Goal: Complete application form

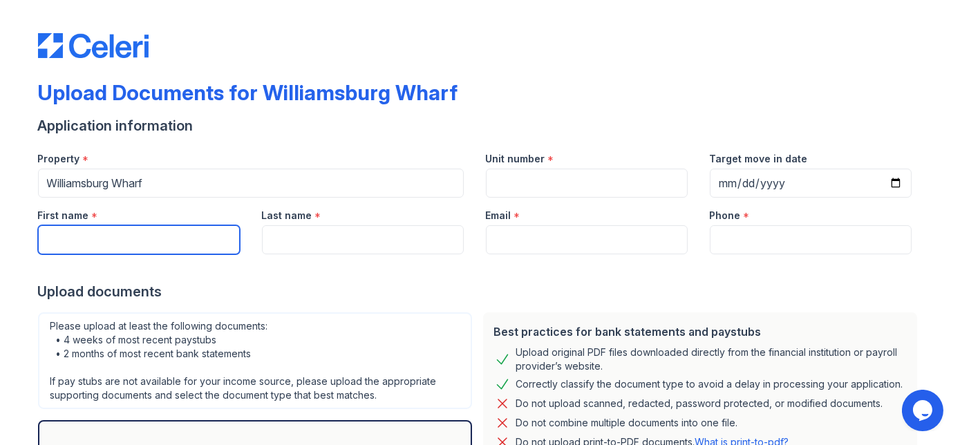
click at [86, 243] on input "First name" at bounding box center [139, 239] width 202 height 29
type input "[PERSON_NAME]"
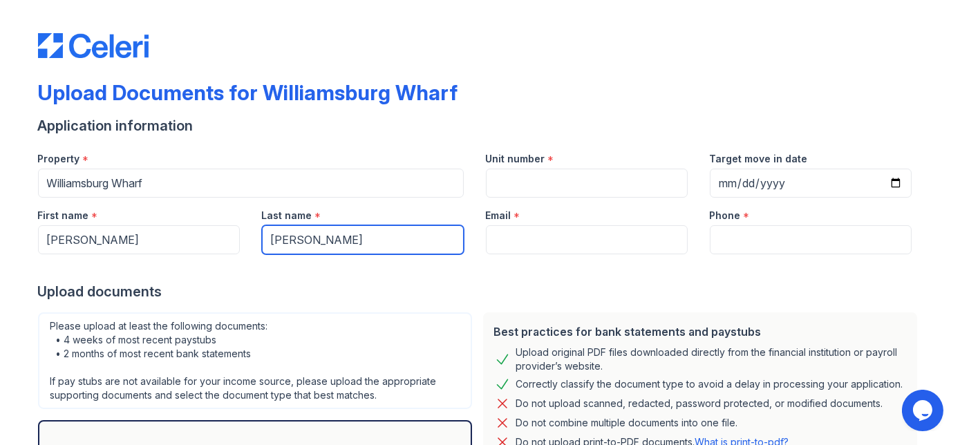
type input "[PERSON_NAME]"
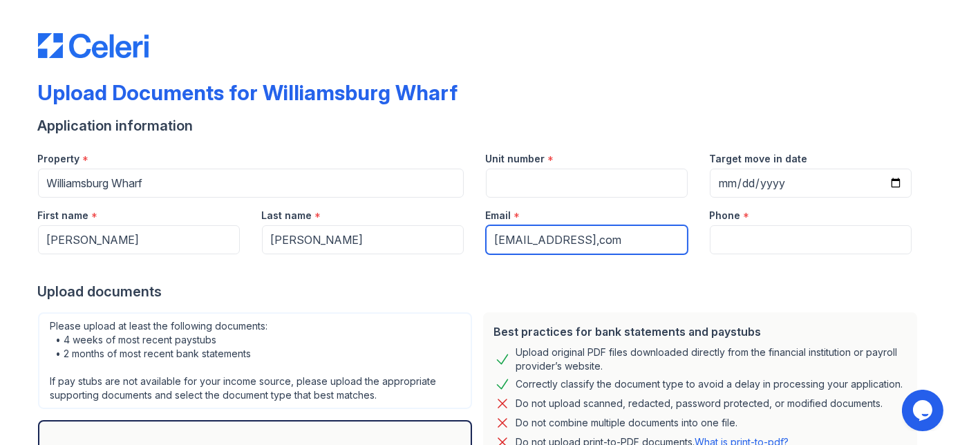
type input "[EMAIL_ADDRESS],com"
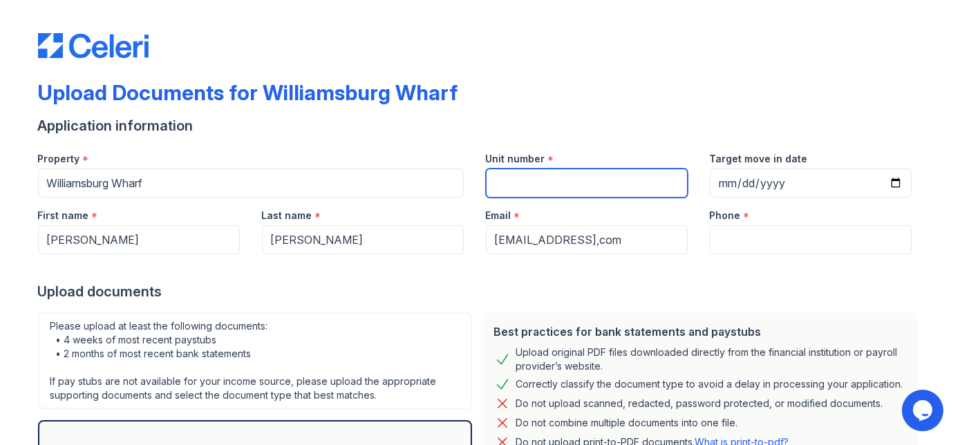
click at [512, 175] on input "Unit number" at bounding box center [587, 183] width 202 height 29
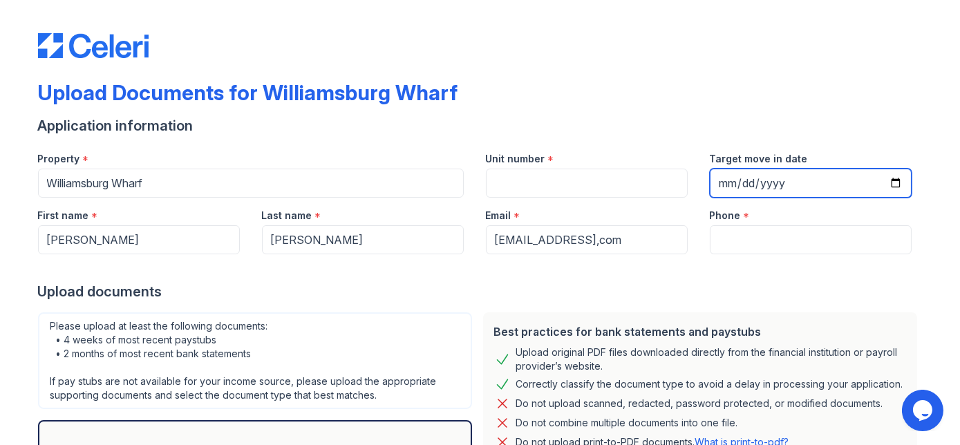
click at [720, 182] on input "Target move in date" at bounding box center [811, 183] width 202 height 29
type input "[DATE]"
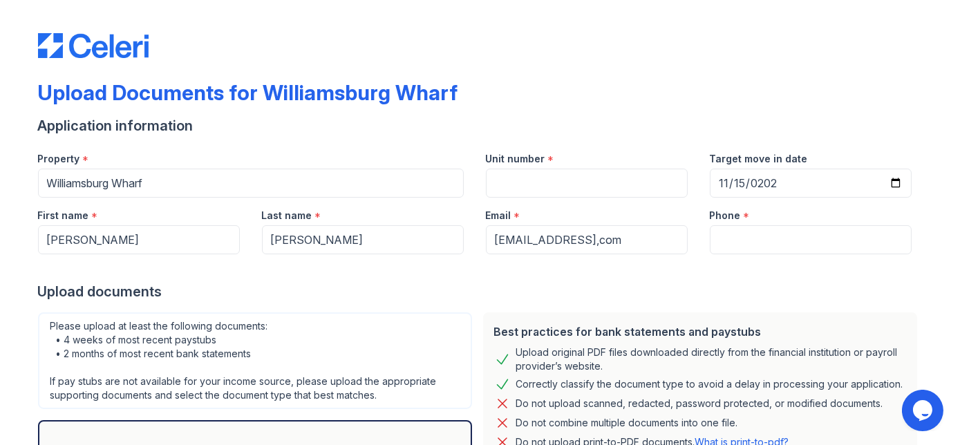
click at [738, 254] on div at bounding box center [480, 268] width 885 height 28
click at [726, 235] on input "Phone" at bounding box center [811, 239] width 202 height 29
type input "4108045345"
click at [403, 325] on div "Please upload at least the following documents: • 4 weeks of most recent paystu…" at bounding box center [255, 360] width 434 height 97
click at [585, 72] on div "Upload Documents for Williamsburg Wharf Application information Property * [GEO…" at bounding box center [480, 300] width 885 height 589
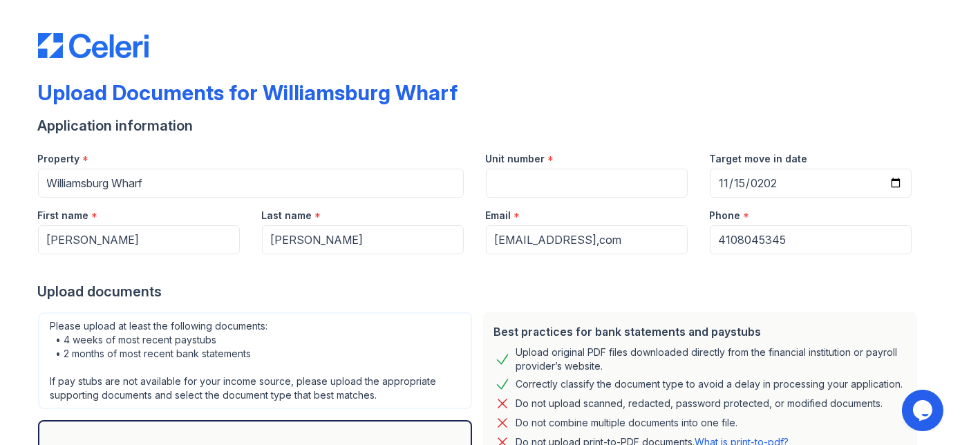
click at [585, 72] on div "Upload Documents for Williamsburg Wharf Application information Property * [GEO…" at bounding box center [480, 300] width 885 height 589
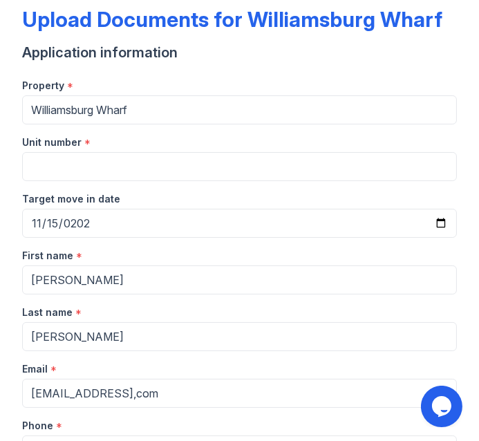
scroll to position [64, 0]
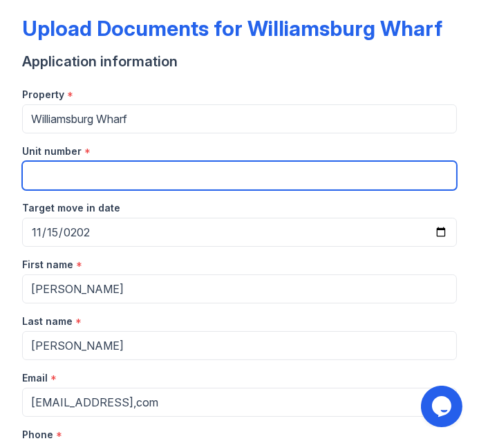
click at [51, 190] on div "Property * [GEOGRAPHIC_DATA] Wharf Unit number * Target move in date [DATE]" at bounding box center [239, 162] width 435 height 170
type input "316"
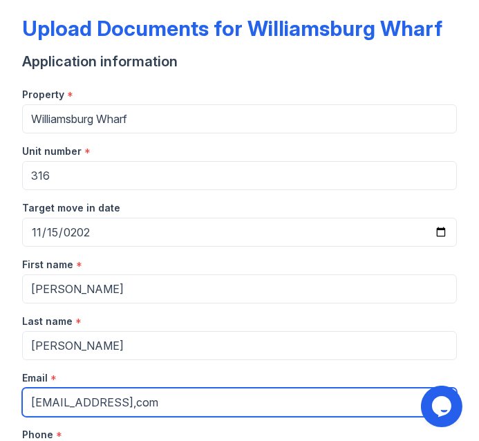
scroll to position [451, 0]
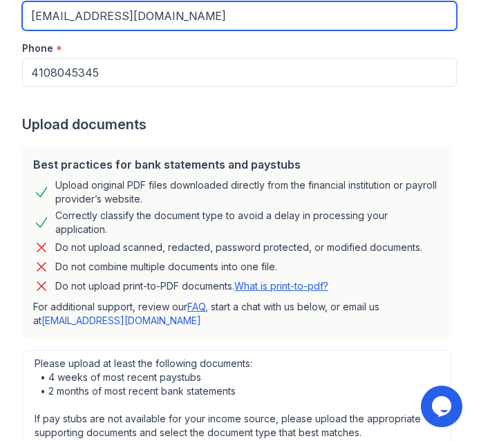
type input "[EMAIL_ADDRESS][DOMAIN_NAME]"
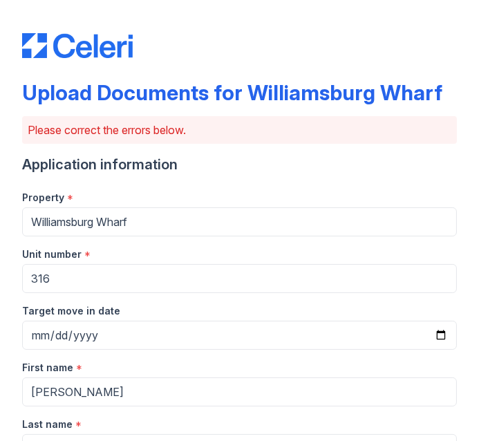
scroll to position [386, 0]
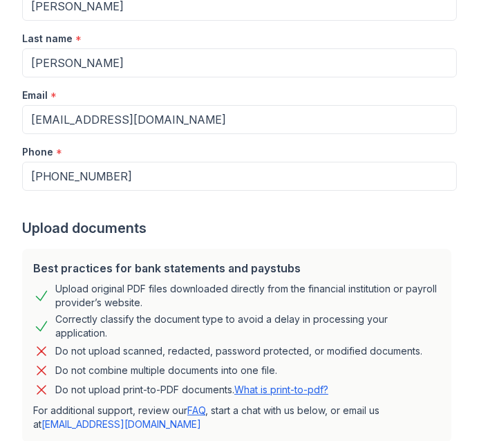
drag, startPoint x: 464, startPoint y: 115, endPoint x: 465, endPoint y: 76, distance: 38.7
click at [465, 76] on main "Upload Documents for Williamsburg Wharf Please correct the errors below. Applic…" at bounding box center [239, 220] width 479 height 441
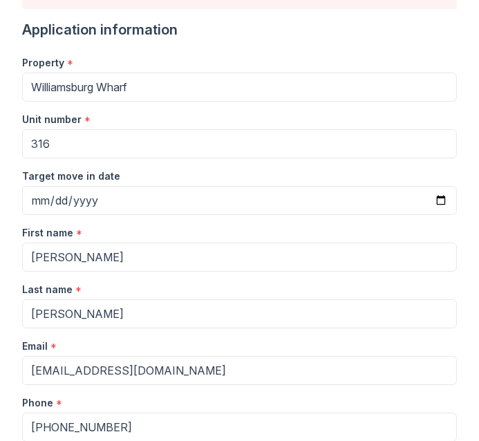
scroll to position [126, 0]
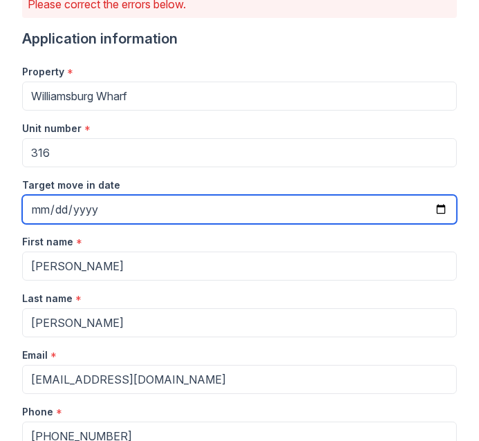
click at [428, 212] on input "[DATE]" at bounding box center [239, 209] width 435 height 29
click at [431, 205] on input "[DATE]" at bounding box center [239, 209] width 435 height 29
click at [318, 205] on input "[DATE]" at bounding box center [239, 209] width 435 height 29
type input "[DATE]"
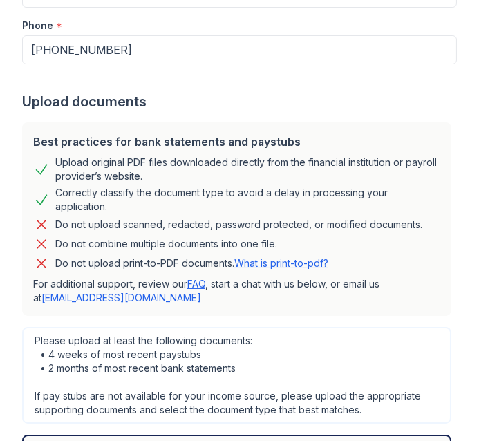
scroll to position [891, 0]
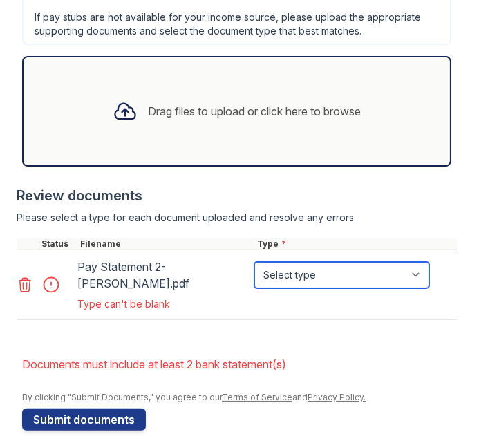
click at [422, 262] on select "Select type Paystub Bank Statement Offer Letter Tax Documents Benefit Award Let…" at bounding box center [341, 275] width 175 height 26
select select "paystub"
click at [254, 262] on select "Select type Paystub Bank Statement Offer Letter Tax Documents Benefit Award Let…" at bounding box center [341, 275] width 175 height 26
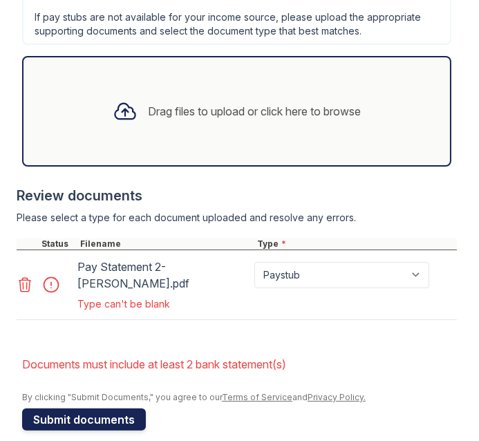
click at [105, 408] on button "Submit documents" at bounding box center [84, 419] width 124 height 22
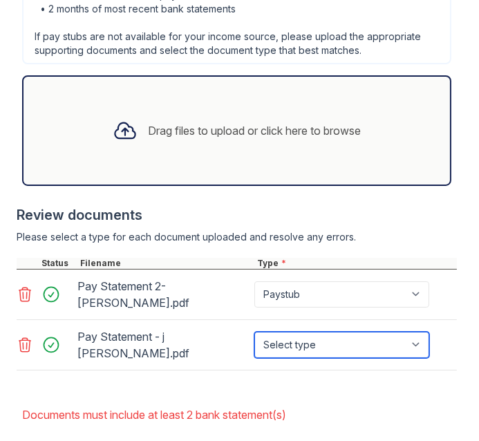
click at [420, 332] on select "Select type Paystub Bank Statement Offer Letter Tax Documents Benefit Award Let…" at bounding box center [341, 345] width 175 height 26
select select "paystub"
click at [254, 332] on select "Select type Paystub Bank Statement Offer Letter Tax Documents Benefit Award Let…" at bounding box center [341, 345] width 175 height 26
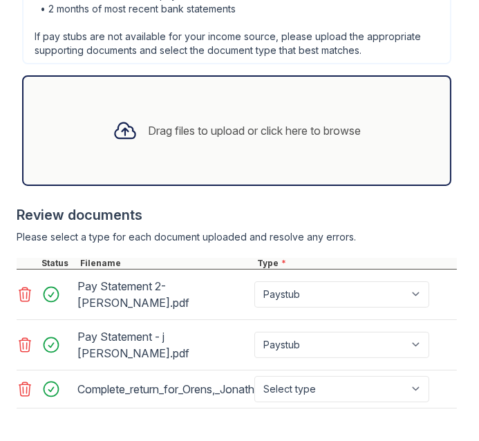
click at [204, 408] on div at bounding box center [237, 415] width 440 height 14
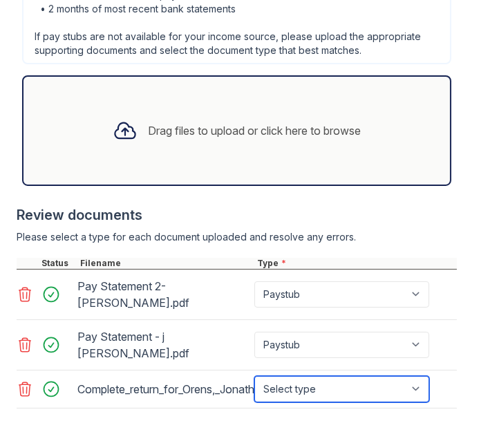
click at [417, 376] on select "Select type Paystub Bank Statement Offer Letter Tax Documents Benefit Award Let…" at bounding box center [341, 389] width 175 height 26
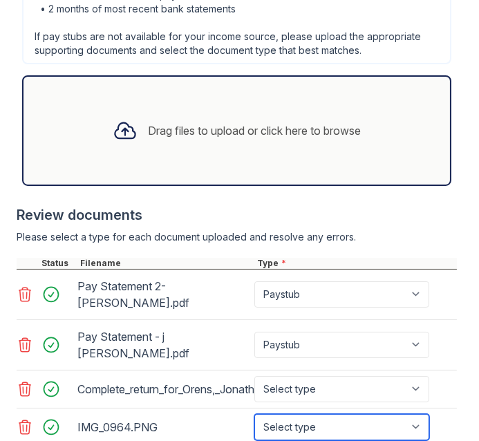
click at [421, 414] on select "Select type Paystub Bank Statement Offer Letter Tax Documents Benefit Award Let…" at bounding box center [341, 427] width 175 height 26
select select "bank_statement"
click at [254, 414] on select "Select type Paystub Bank Statement Offer Letter Tax Documents Benefit Award Let…" at bounding box center [341, 427] width 175 height 26
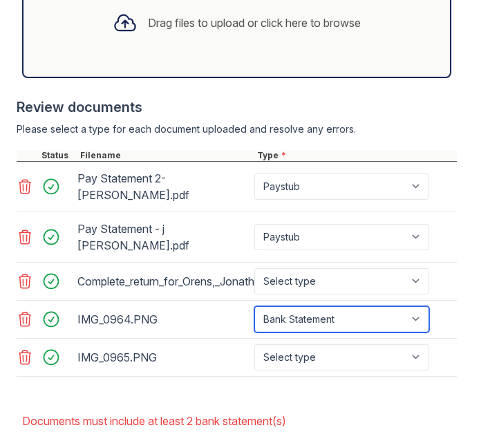
scroll to position [1002, 0]
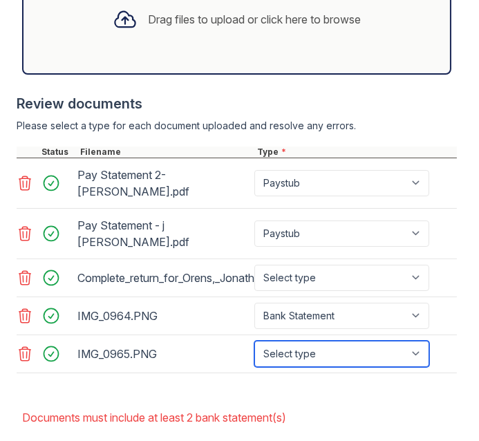
click at [421, 341] on select "Select type Paystub Bank Statement Offer Letter Tax Documents Benefit Award Let…" at bounding box center [341, 354] width 175 height 26
select select "bank_statement"
click at [254, 341] on select "Select type Paystub Bank Statement Offer Letter Tax Documents Benefit Award Let…" at bounding box center [341, 354] width 175 height 26
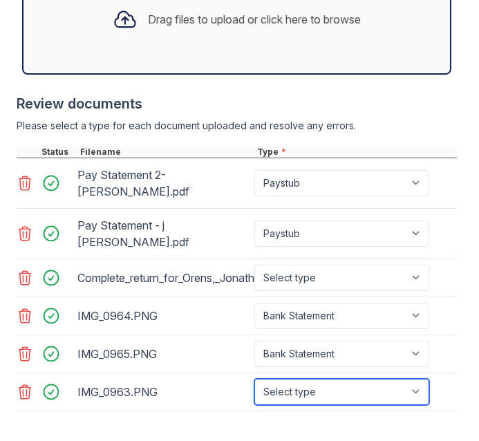
click at [418, 379] on select "Select type Paystub Bank Statement Offer Letter Tax Documents Benefit Award Let…" at bounding box center [341, 392] width 175 height 26
select select "bank_statement"
click at [254, 379] on select "Select type Paystub Bank Statement Offer Letter Tax Documents Benefit Award Let…" at bounding box center [341, 392] width 175 height 26
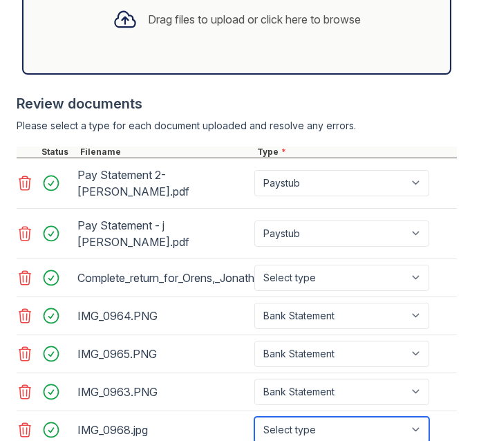
click at [426, 417] on select "Select type Paystub Bank Statement Offer Letter Tax Documents Benefit Award Let…" at bounding box center [341, 430] width 175 height 26
select select "other"
click at [254, 417] on select "Select type Paystub Bank Statement Offer Letter Tax Documents Benefit Award Let…" at bounding box center [341, 430] width 175 height 26
click at [144, 305] on div "IMG_0964.PNG" at bounding box center [162, 316] width 171 height 22
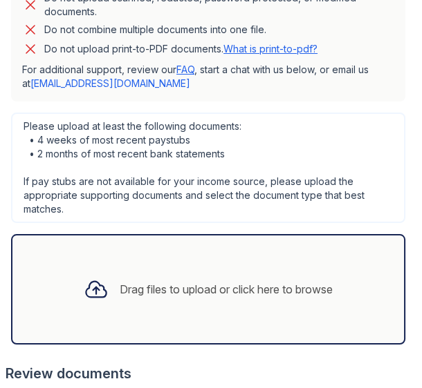
scroll to position [436, 0]
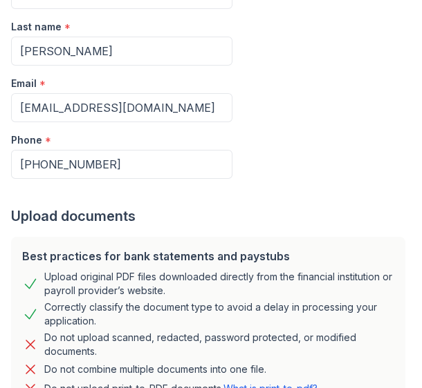
click at [413, 30] on main "Upload Documents for Williamsburg Wharf Please correct the errors below. Applic…" at bounding box center [211, 194] width 422 height 388
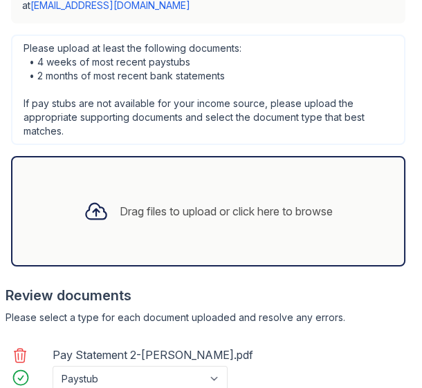
scroll to position [856, 0]
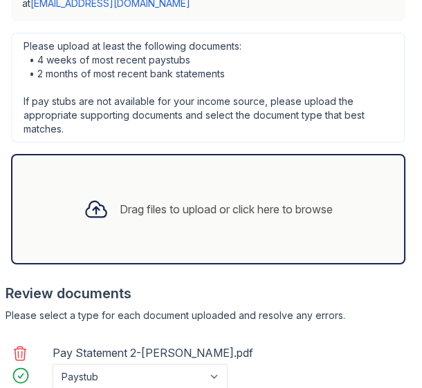
click at [270, 201] on div "Drag files to upload or click here to browse" at bounding box center [226, 209] width 213 height 17
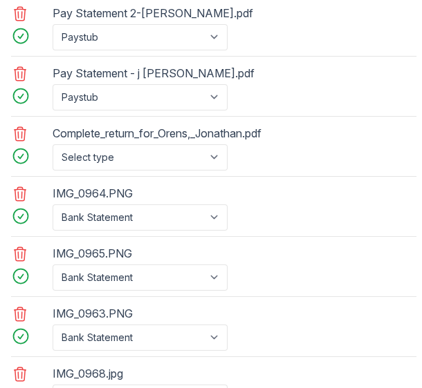
scroll to position [1479, 0]
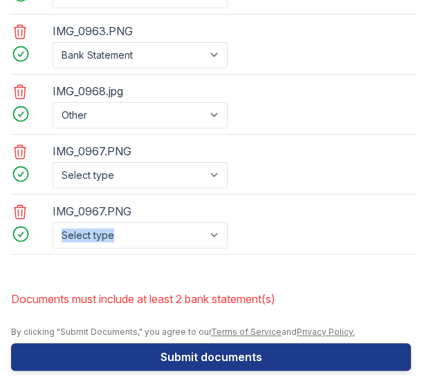
drag, startPoint x: 280, startPoint y: 253, endPoint x: 290, endPoint y: 217, distance: 37.2
click at [23, 204] on icon at bounding box center [20, 212] width 17 height 17
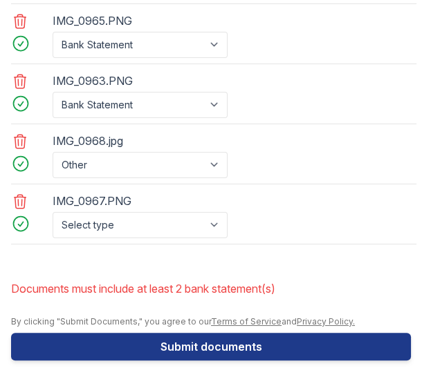
scroll to position [1420, 0]
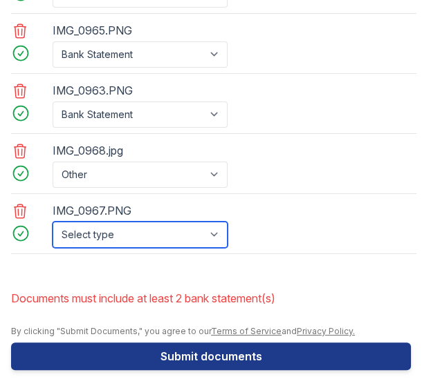
click at [133, 224] on select "Select type Paystub Bank Statement Offer Letter Tax Documents Benefit Award Let…" at bounding box center [140, 235] width 175 height 26
select select "bank_statement"
click at [53, 222] on select "Select type Paystub Bank Statement Offer Letter Tax Documents Benefit Award Let…" at bounding box center [140, 235] width 175 height 26
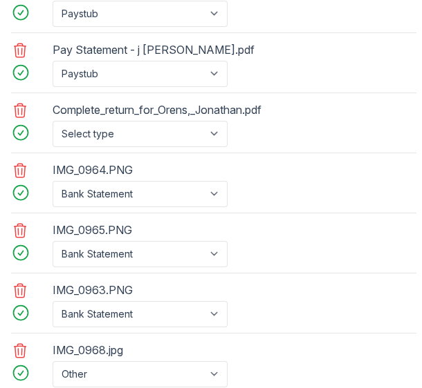
scroll to position [1221, 0]
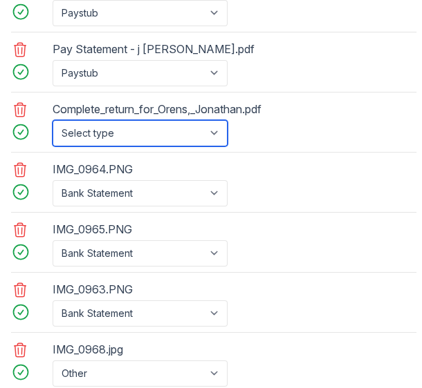
click at [220, 123] on select "Select type Paystub Bank Statement Offer Letter Tax Documents Benefit Award Let…" at bounding box center [140, 133] width 175 height 26
select select "tax_documents"
click at [53, 120] on select "Select type Paystub Bank Statement Offer Letter Tax Documents Benefit Award Let…" at bounding box center [140, 133] width 175 height 26
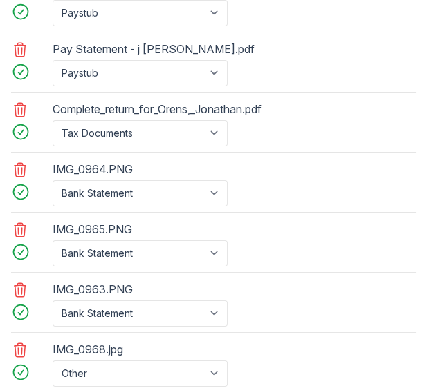
click at [144, 218] on div "IMG_0965.PNG" at bounding box center [142, 229] width 178 height 22
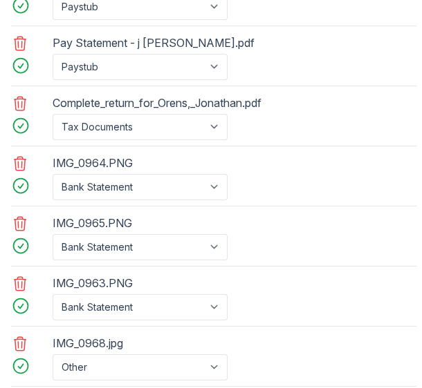
scroll to position [1420, 0]
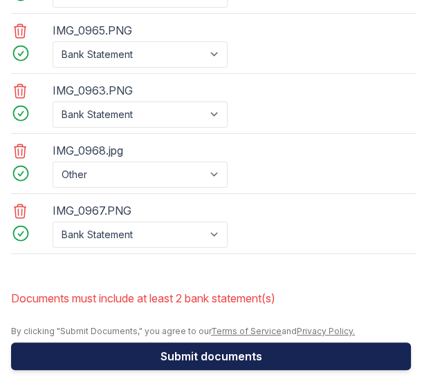
click at [216, 352] on button "Submit documents" at bounding box center [210, 357] width 399 height 28
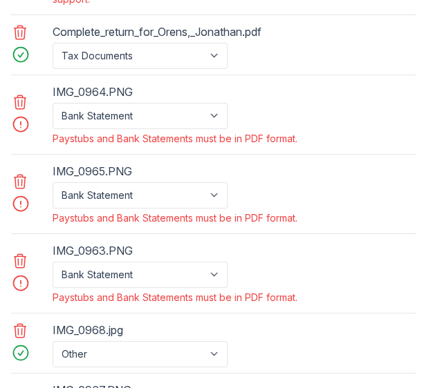
scroll to position [1272, 0]
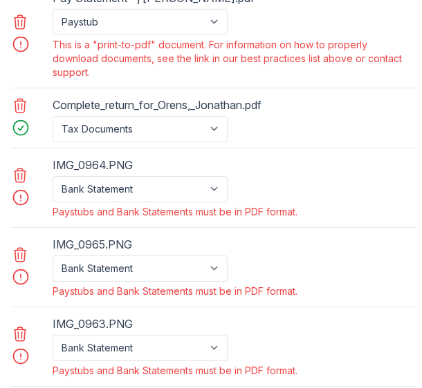
click at [411, 1] on main "Upload Documents for Williamsburg Wharf Please correct the errors below. Applic…" at bounding box center [211, 194] width 422 height 388
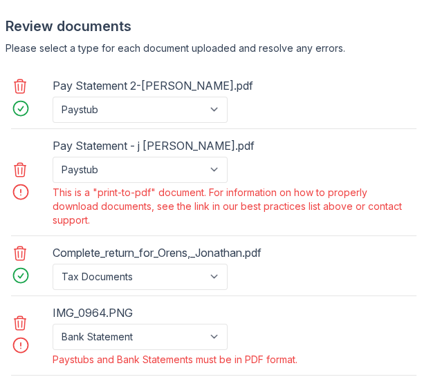
scroll to position [1500, 0]
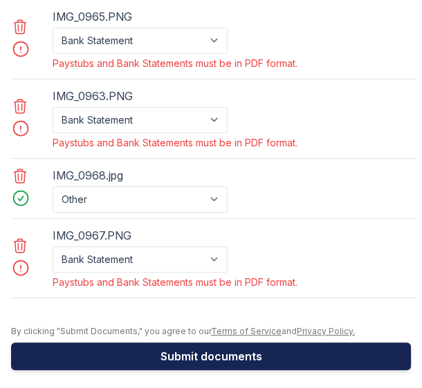
click at [244, 346] on button "Submit documents" at bounding box center [210, 357] width 399 height 28
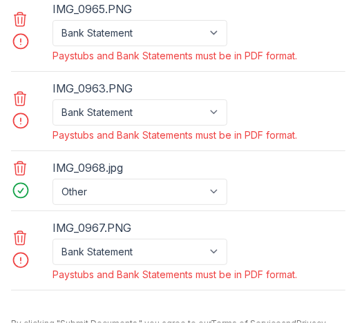
scroll to position [1597, 0]
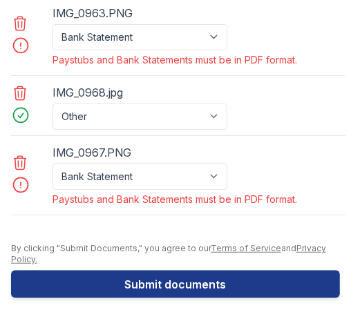
click at [21, 162] on icon at bounding box center [20, 163] width 17 height 17
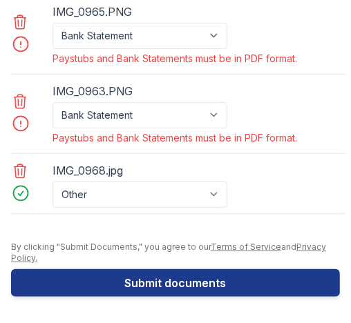
click at [26, 104] on icon at bounding box center [20, 101] width 17 height 17
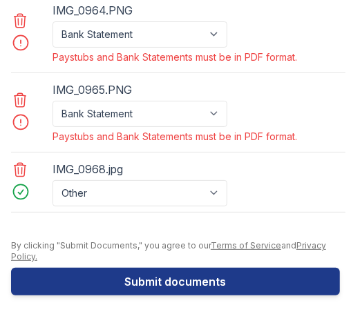
scroll to position [1440, 0]
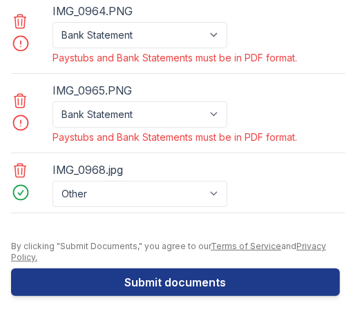
click at [20, 101] on icon at bounding box center [20, 101] width 17 height 17
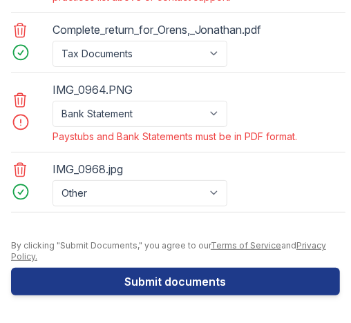
click at [20, 101] on icon at bounding box center [20, 100] width 17 height 17
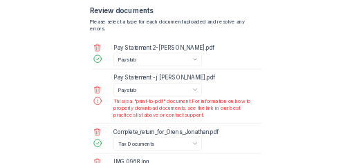
scroll to position [1129, 0]
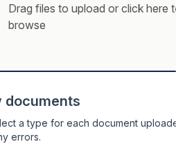
click at [144, 32] on div "Drag files to upload or click here to browse" at bounding box center [84, 16] width 247 height 47
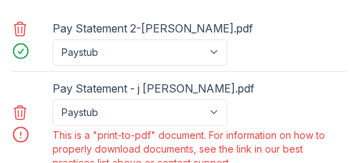
scroll to position [1194, 0]
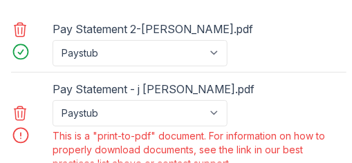
click at [23, 122] on icon at bounding box center [20, 113] width 17 height 17
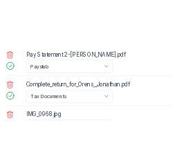
scroll to position [1342, 0]
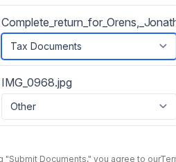
click at [95, 39] on select "Paystub Bank Statement Offer Letter Tax Documents Benefit Award Letter Investme…" at bounding box center [88, 46] width 175 height 26
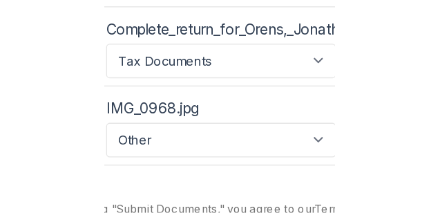
scroll to position [1342, 0]
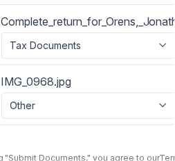
click at [82, 11] on div "Complete_return_for_Orens,_Jonathan.pdf" at bounding box center [106, 21] width 211 height 22
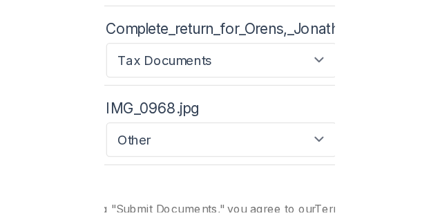
scroll to position [1210, 0]
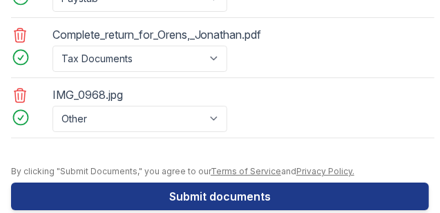
click at [295, 28] on div "Complete_return_for_Orens,_Jonathan.pdf Paystub Bank Statement Offer Letter Tax…" at bounding box center [223, 48] width 424 height 60
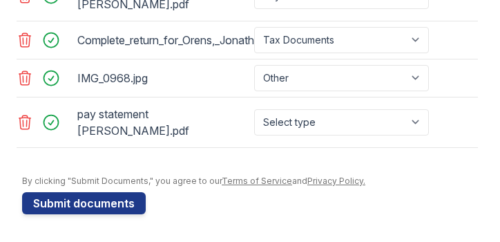
scroll to position [1153, 0]
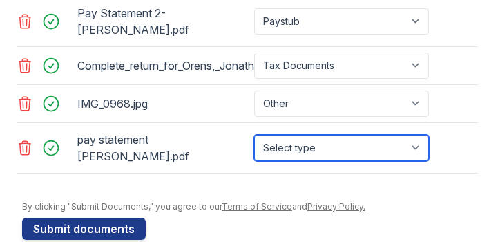
click at [418, 135] on select "Select type Paystub Bank Statement Offer Letter Tax Documents Benefit Award Let…" at bounding box center [341, 148] width 175 height 26
select select "paystub"
click at [254, 135] on select "Select type Paystub Bank Statement Offer Letter Tax Documents Benefit Award Let…" at bounding box center [341, 148] width 175 height 26
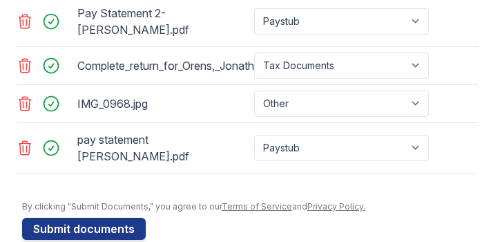
click at [394, 201] on div "By clicking "Submit Documents," you agree to our Terms of Service and Privacy P…" at bounding box center [250, 206] width 456 height 11
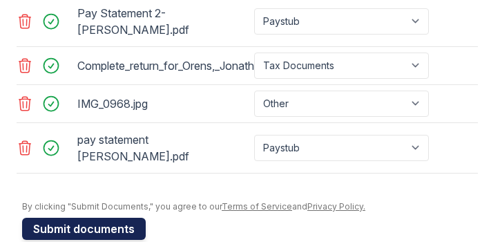
click at [102, 218] on button "Submit documents" at bounding box center [84, 229] width 124 height 22
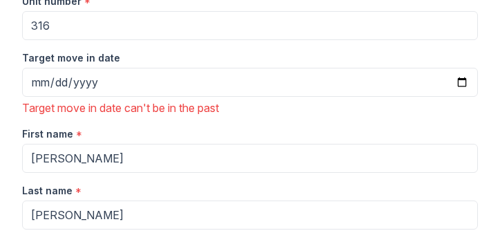
scroll to position [313, 0]
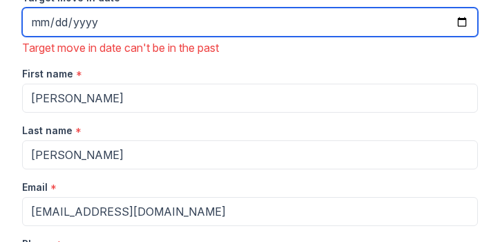
click at [457, 22] on input "[DATE]" at bounding box center [250, 22] width 456 height 29
type input "[DATE]"
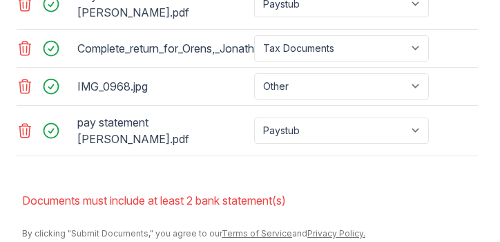
scroll to position [1197, 0]
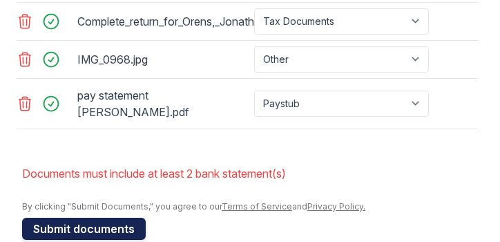
click at [110, 218] on button "Submit documents" at bounding box center [84, 229] width 124 height 22
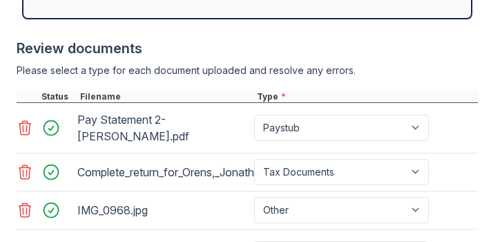
scroll to position [1091, 0]
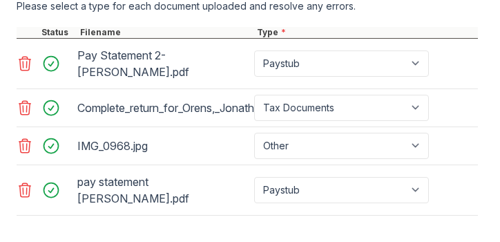
click at [21, 138] on icon at bounding box center [25, 146] width 17 height 17
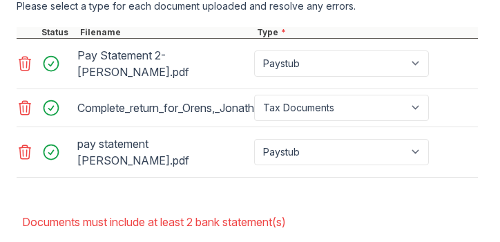
click at [341, 208] on li "Documents must include at least 2 bank statement(s)" at bounding box center [250, 222] width 456 height 28
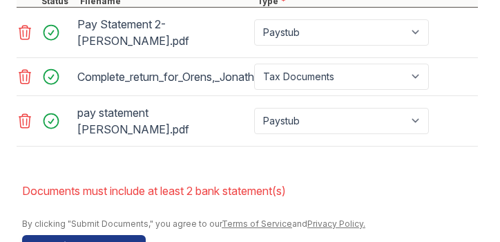
scroll to position [1140, 0]
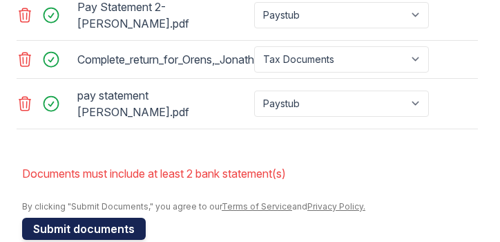
click at [109, 218] on button "Submit documents" at bounding box center [84, 229] width 124 height 22
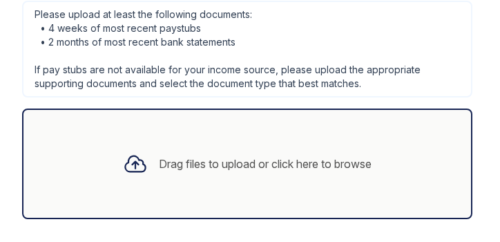
scroll to position [1041, 0]
